Goal: Browse casually

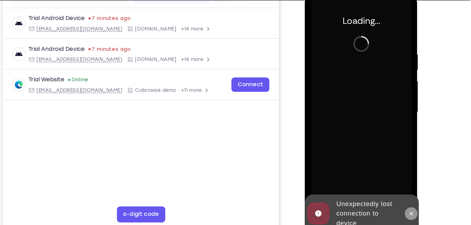
click at [398, 183] on button at bounding box center [397, 187] width 11 height 11
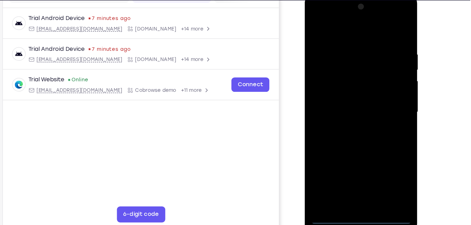
click at [354, 195] on div at bounding box center [354, 98] width 88 height 196
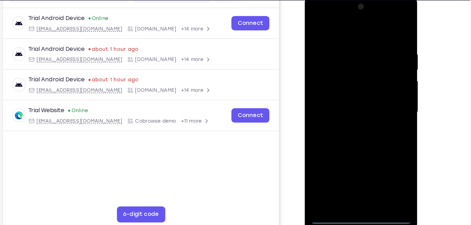
click at [384, 160] on div at bounding box center [354, 98] width 88 height 196
click at [337, 29] on div at bounding box center [354, 98] width 88 height 196
click at [382, 96] on div at bounding box center [354, 98] width 88 height 196
click at [349, 110] on div at bounding box center [354, 98] width 88 height 196
click at [348, 92] on div at bounding box center [354, 98] width 88 height 196
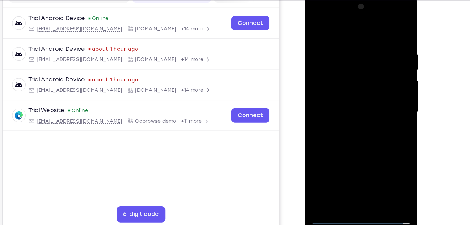
click at [351, 99] on div at bounding box center [354, 98] width 88 height 196
click at [351, 121] on div at bounding box center [354, 98] width 88 height 196
click at [353, 131] on div at bounding box center [354, 98] width 88 height 196
click at [367, 180] on div at bounding box center [354, 98] width 88 height 196
click at [358, 136] on div at bounding box center [354, 98] width 88 height 196
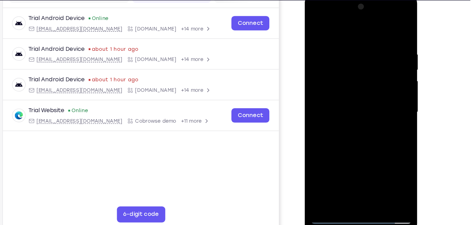
click at [373, 94] on div at bounding box center [354, 98] width 88 height 196
click at [330, 141] on div at bounding box center [354, 98] width 88 height 196
click at [334, 168] on div at bounding box center [354, 98] width 88 height 196
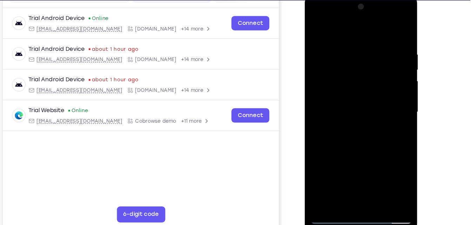
click at [385, 179] on div at bounding box center [354, 98] width 88 height 196
click at [318, 28] on div at bounding box center [354, 98] width 88 height 196
drag, startPoint x: 368, startPoint y: 133, endPoint x: 387, endPoint y: 52, distance: 82.8
click at [387, 52] on div at bounding box center [354, 98] width 88 height 196
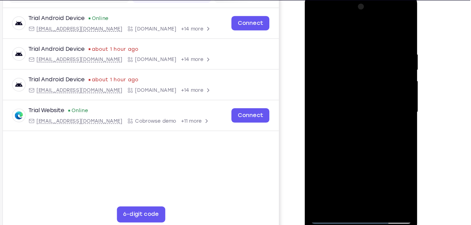
drag, startPoint x: 362, startPoint y: 152, endPoint x: 383, endPoint y: 69, distance: 85.2
click at [383, 69] on div at bounding box center [354, 98] width 88 height 196
drag, startPoint x: 344, startPoint y: 158, endPoint x: 379, endPoint y: 29, distance: 133.3
click at [379, 29] on div at bounding box center [354, 98] width 88 height 196
